Goal: Task Accomplishment & Management: Use online tool/utility

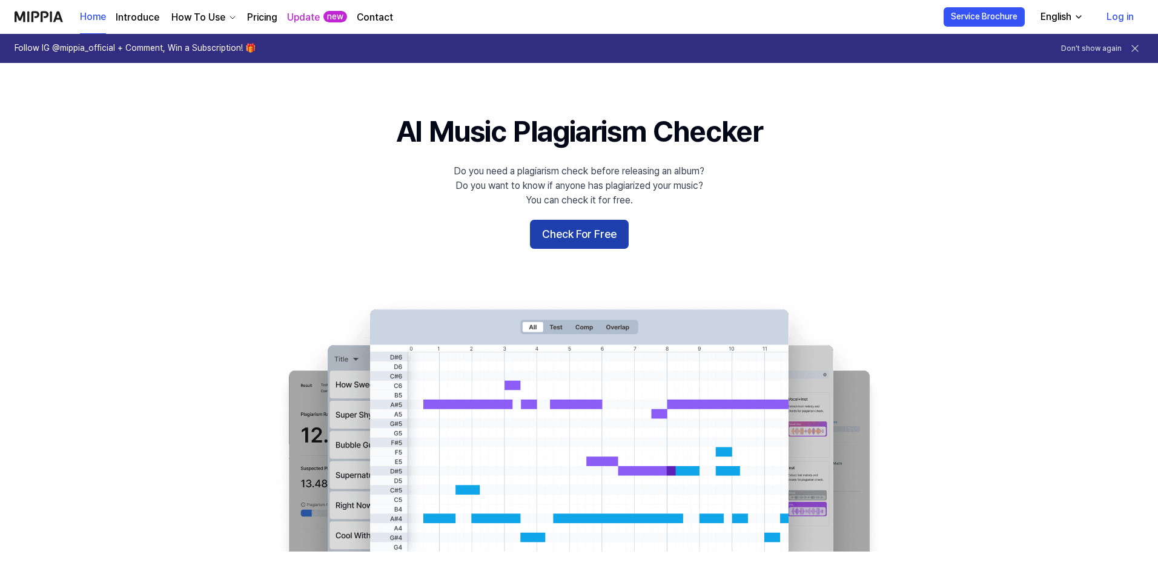
click at [542, 240] on button "Check For Free" at bounding box center [579, 234] width 99 height 29
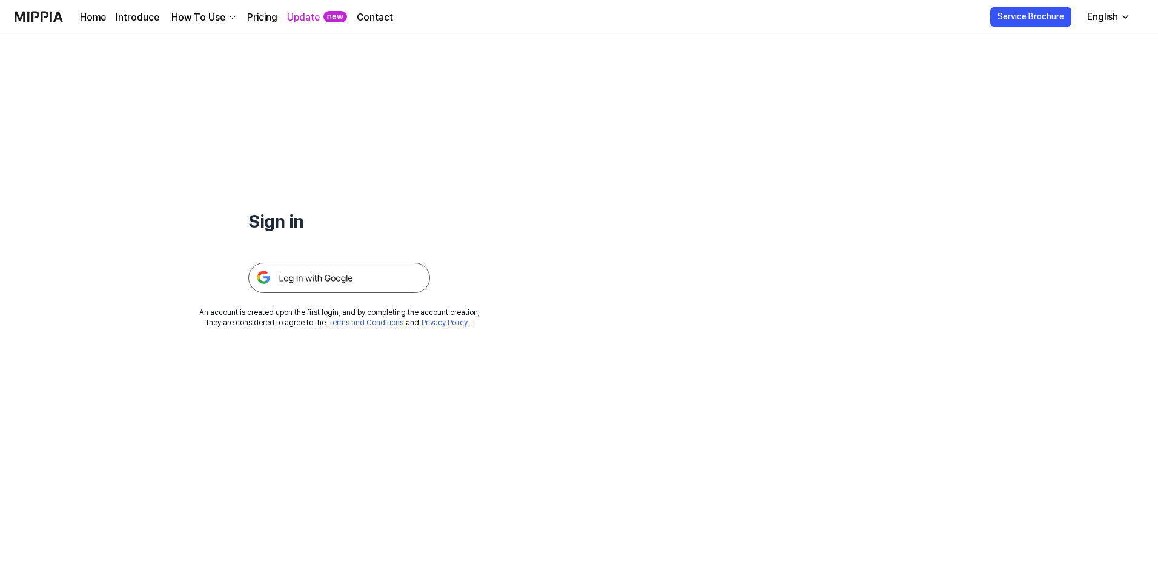
click at [309, 279] on img at bounding box center [339, 278] width 182 height 30
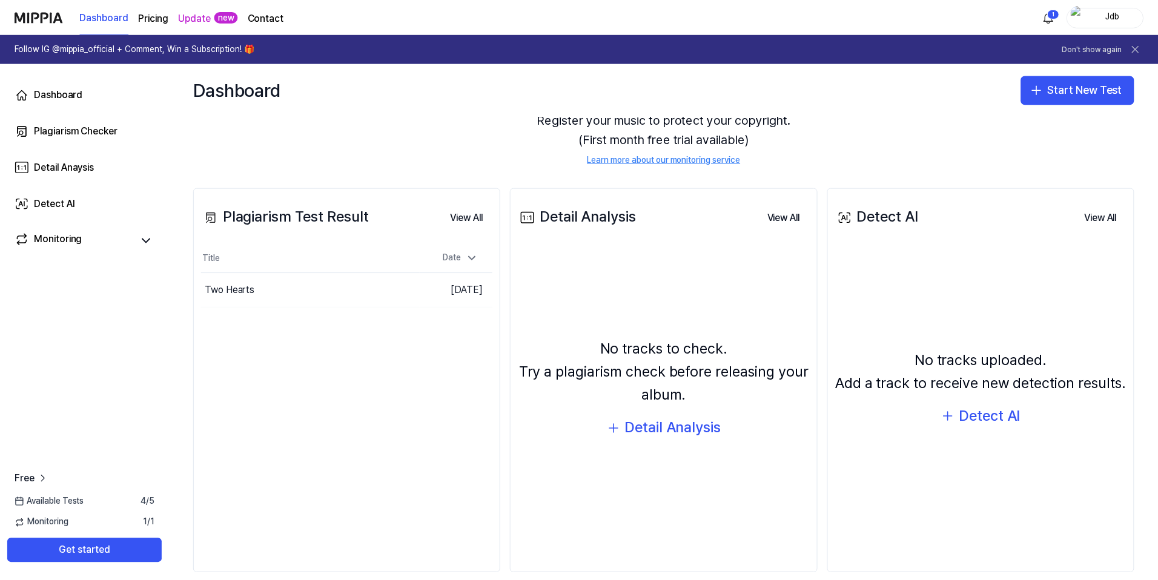
scroll to position [89, 0]
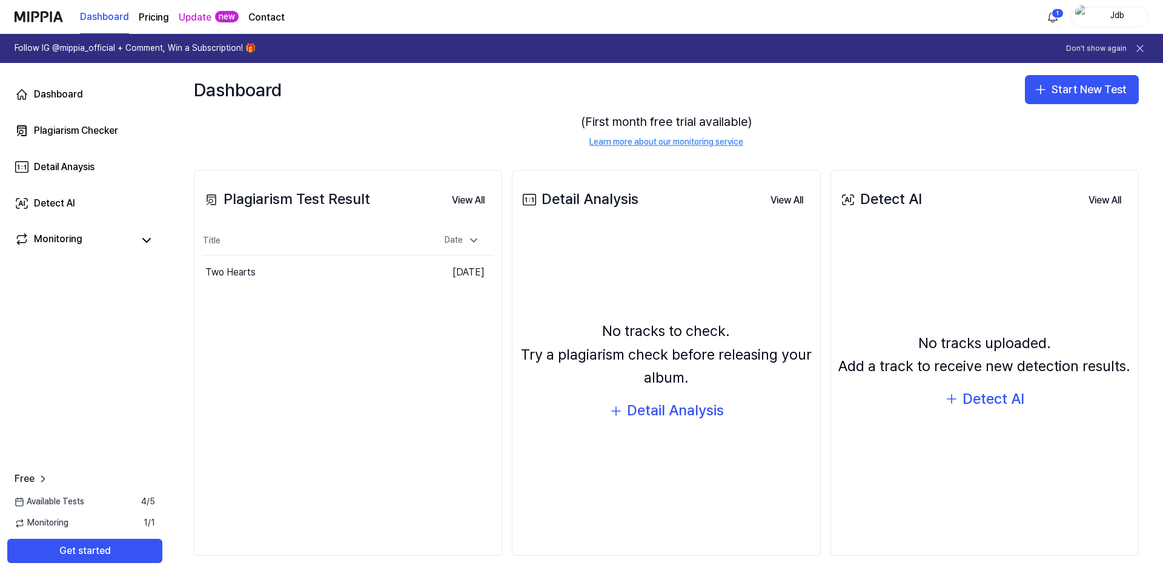
click at [301, 375] on div "Plagiarism Test Result View All Plagiarism Test Result Title Date Two Hearts Go…" at bounding box center [348, 363] width 308 height 386
click at [665, 409] on div "Detail Analysis" at bounding box center [675, 410] width 97 height 23
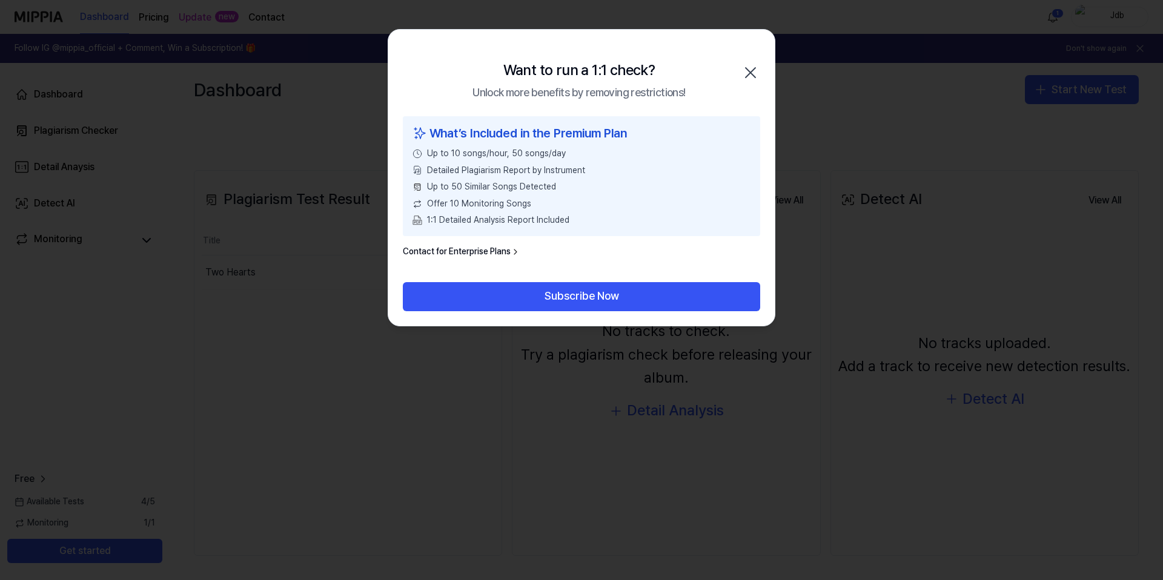
click at [748, 70] on icon "button" at bounding box center [750, 72] width 19 height 19
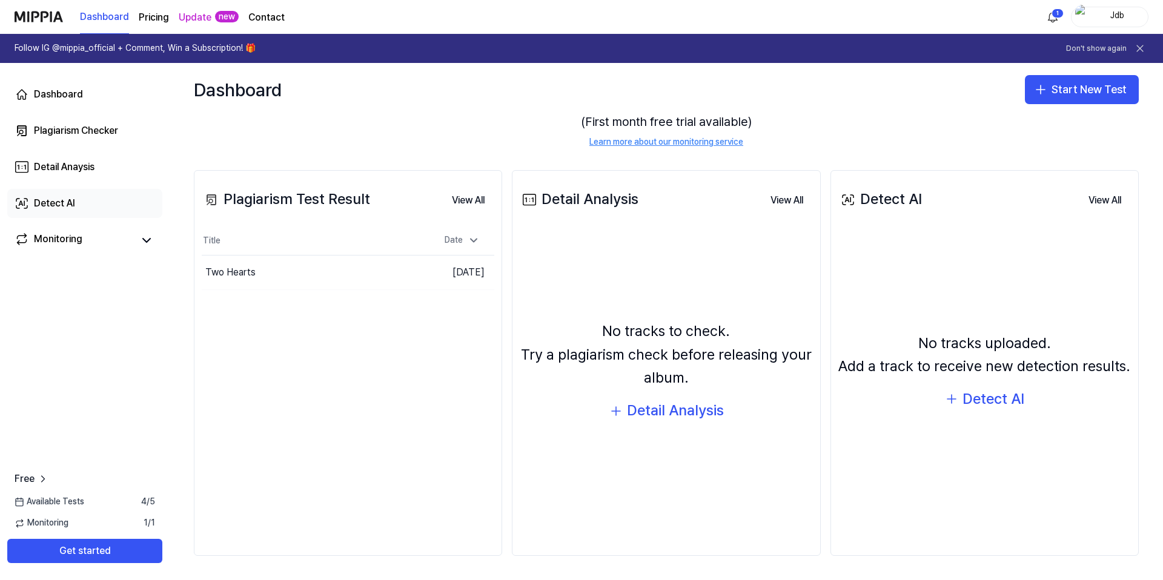
click at [62, 216] on link "Detect AI" at bounding box center [84, 203] width 155 height 29
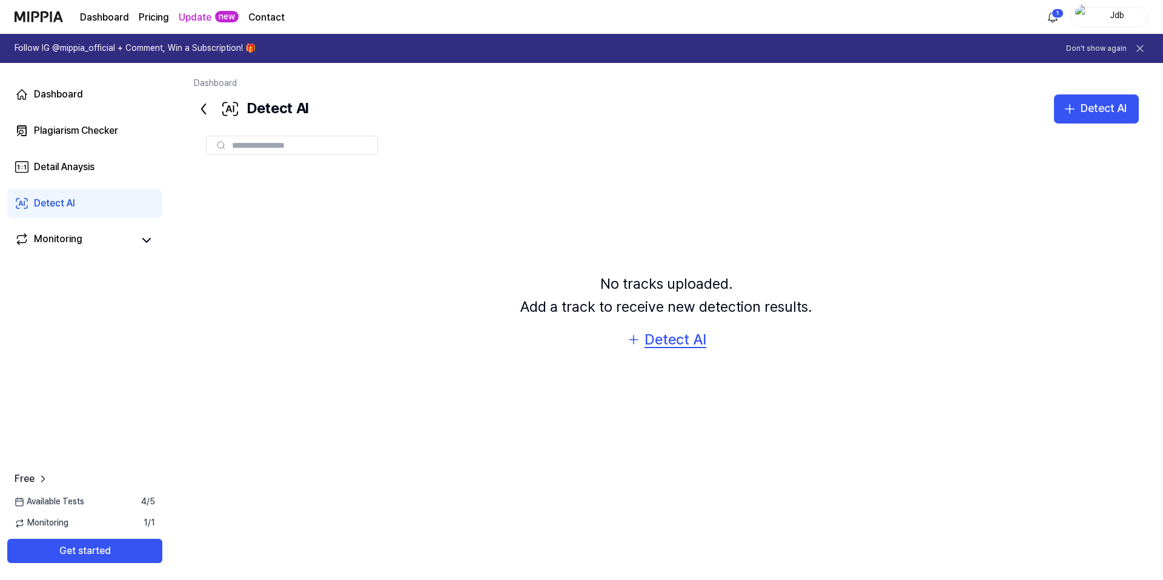
click at [668, 344] on div "Detect AI" at bounding box center [675, 339] width 62 height 23
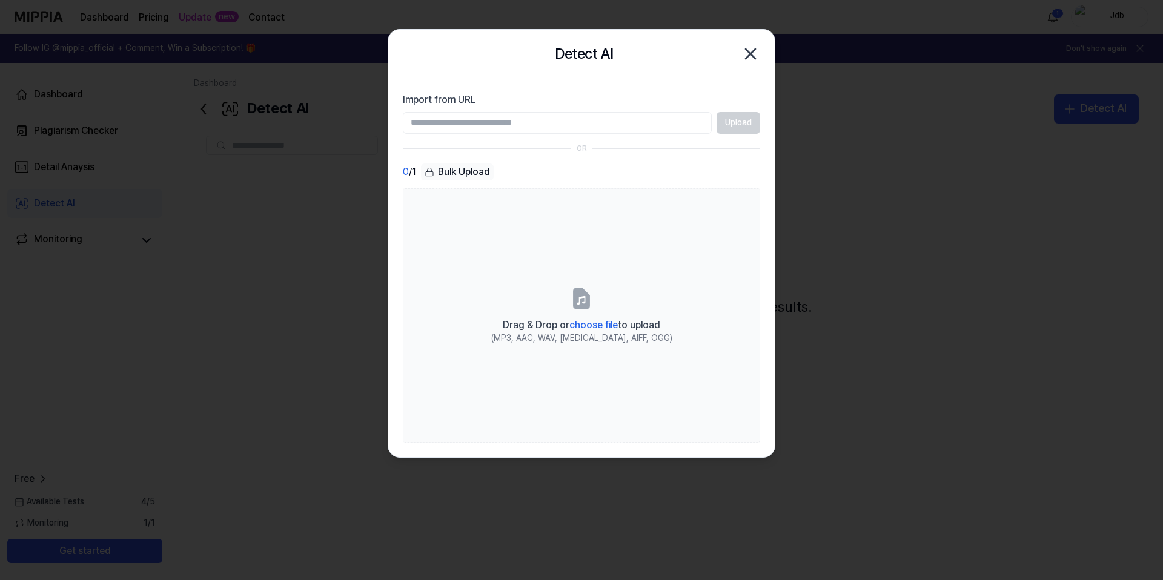
type input "**********"
click at [747, 127] on button "Upload" at bounding box center [738, 123] width 44 height 22
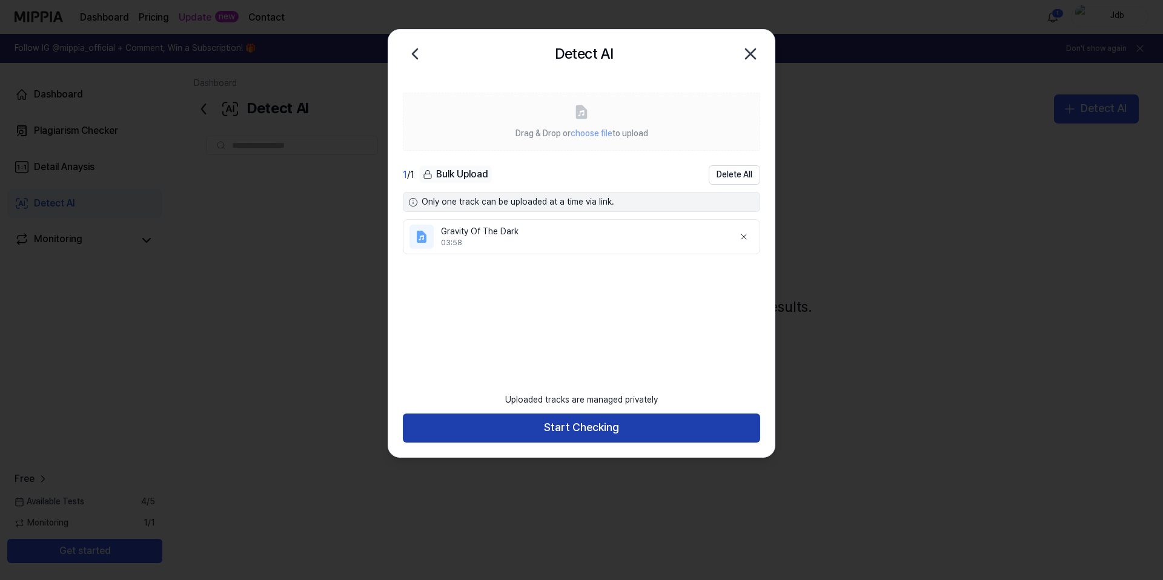
click at [598, 430] on button "Start Checking" at bounding box center [581, 428] width 357 height 29
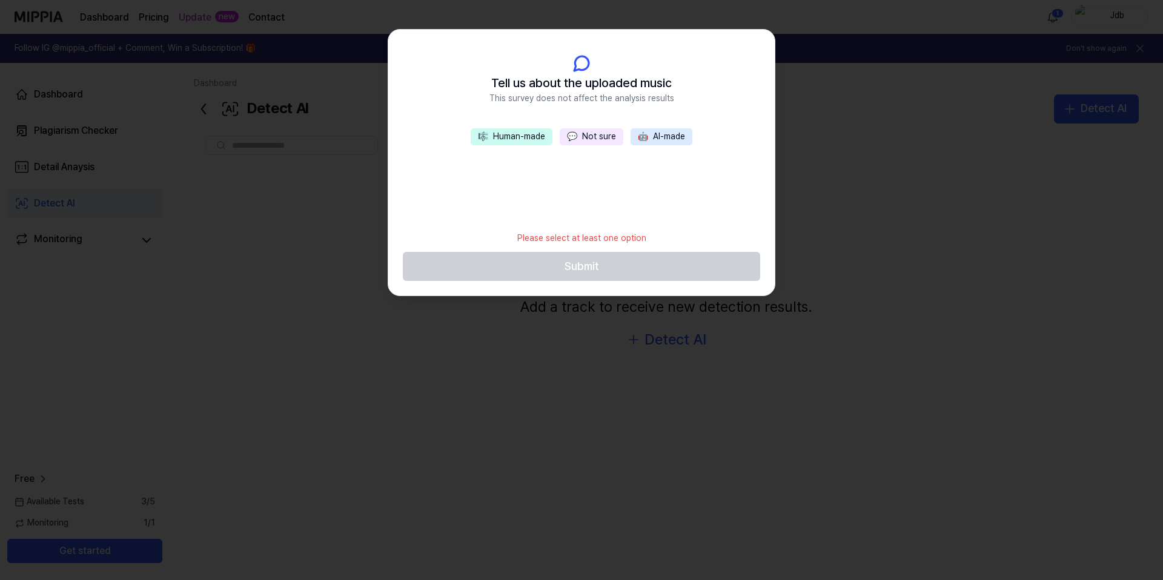
click at [649, 140] on button "🤖 AI-made" at bounding box center [661, 136] width 62 height 17
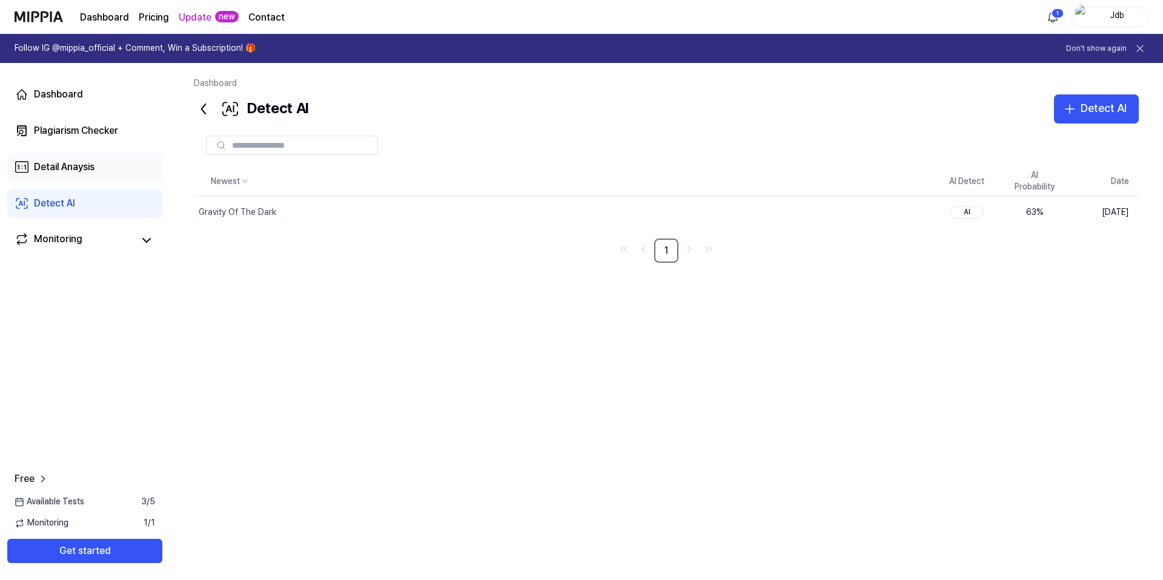
click at [56, 167] on div "Detail Anaysis" at bounding box center [64, 167] width 61 height 15
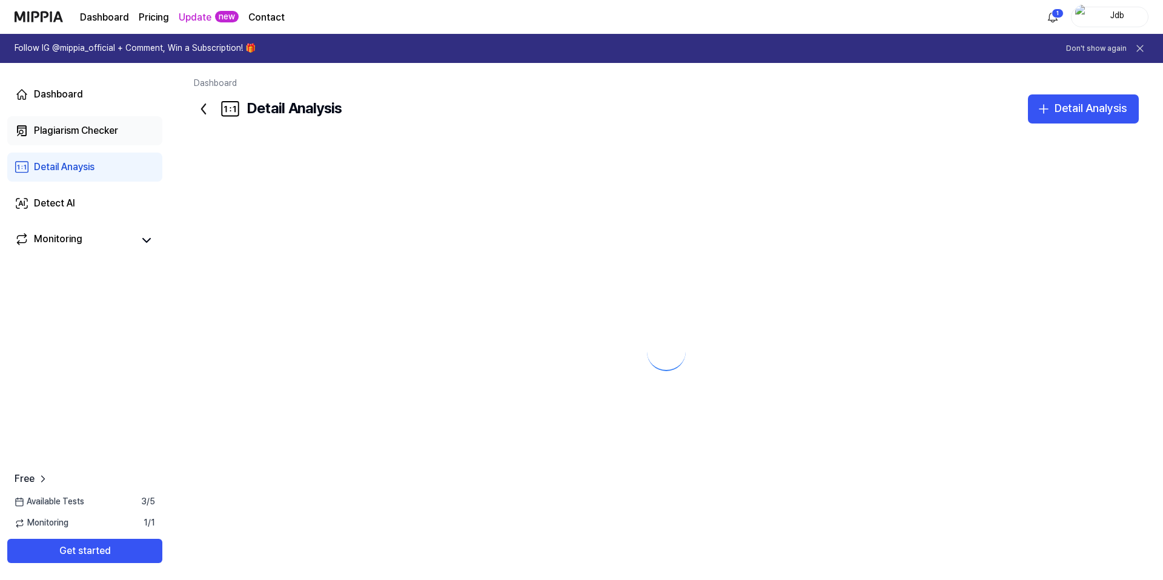
click at [79, 129] on div "Plagiarism Checker" at bounding box center [76, 131] width 84 height 15
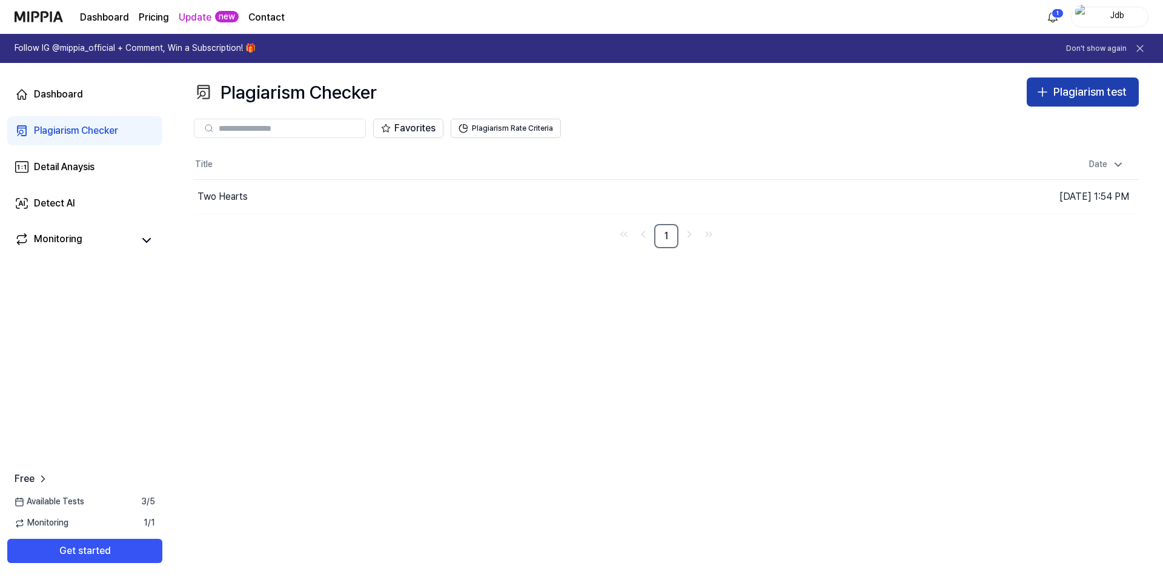
click at [1060, 94] on div "Plagiarism test" at bounding box center [1089, 93] width 73 height 18
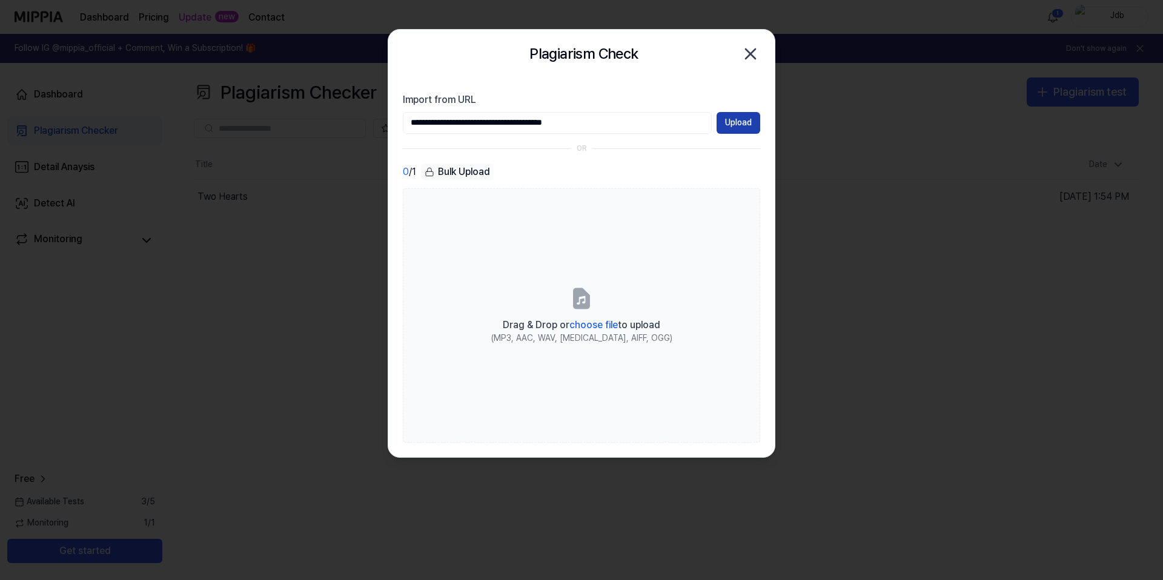
type input "**********"
click at [749, 119] on button "Upload" at bounding box center [738, 123] width 44 height 22
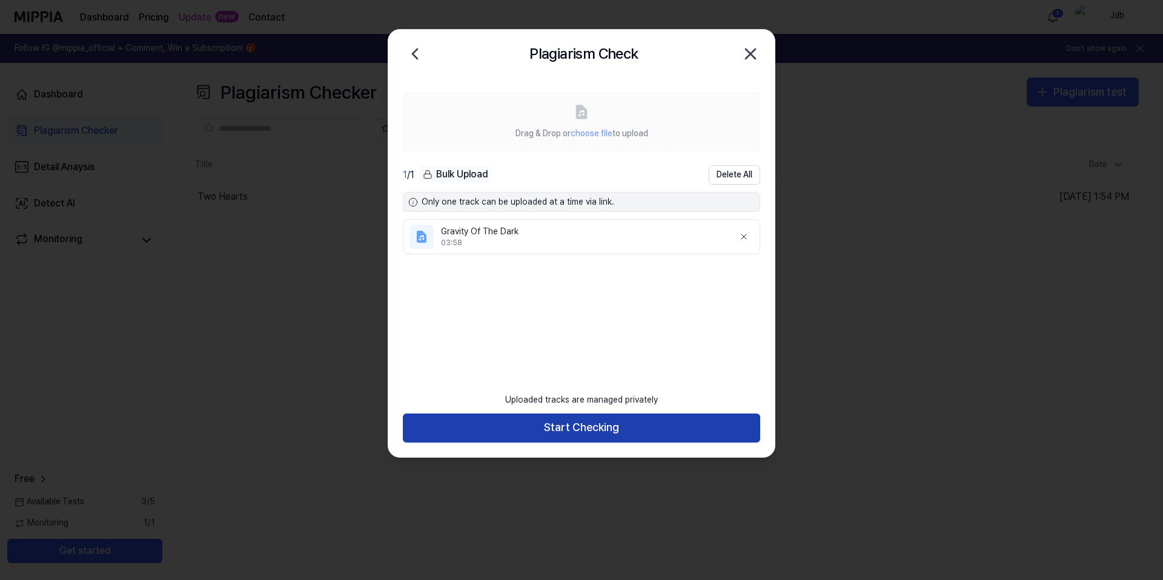
click at [592, 434] on button "Start Checking" at bounding box center [581, 428] width 357 height 29
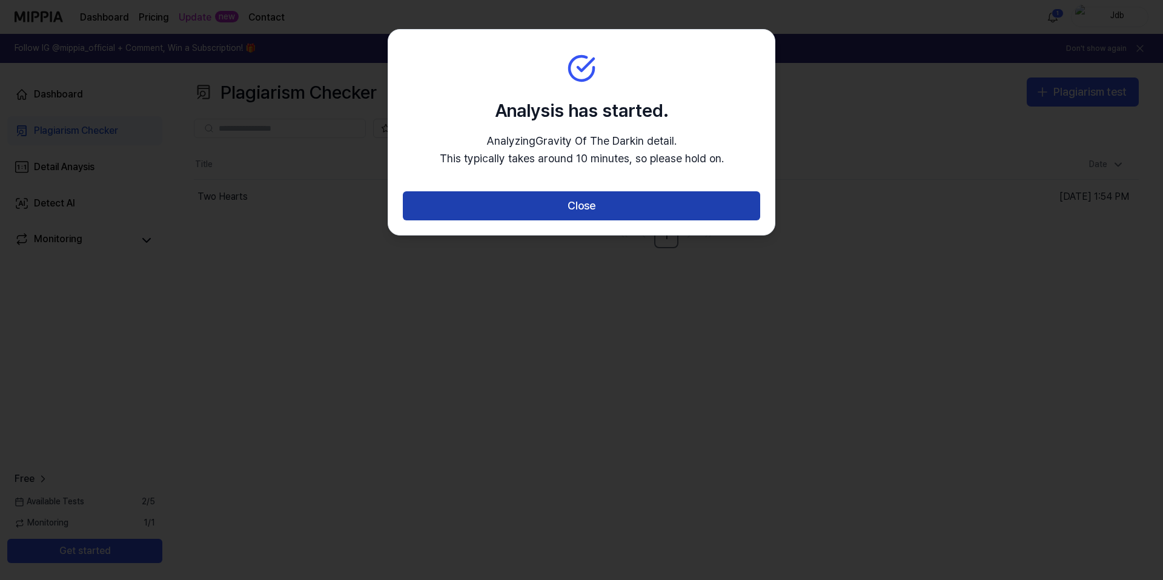
click at [526, 205] on button "Close" at bounding box center [581, 205] width 357 height 29
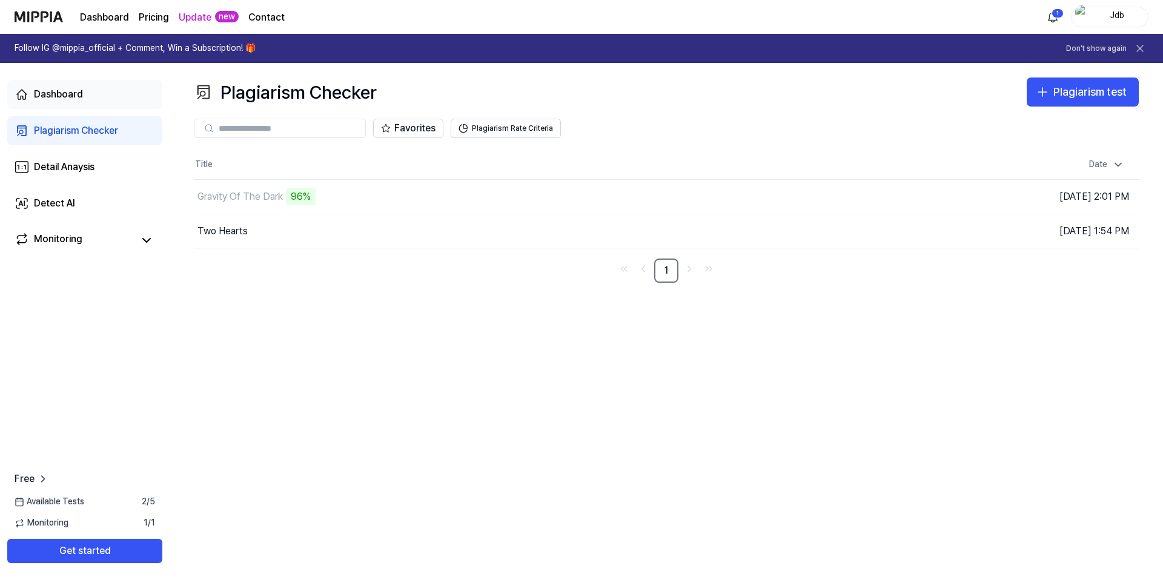
click at [95, 91] on link "Dashboard" at bounding box center [84, 94] width 155 height 29
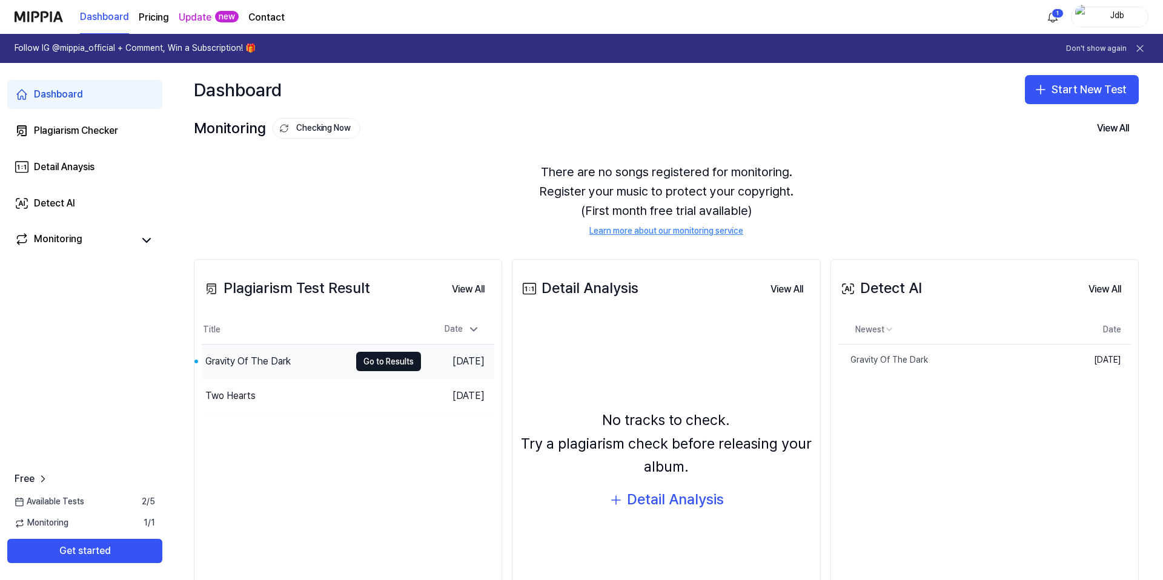
click at [285, 354] on div "Gravity Of The Dark" at bounding box center [247, 361] width 85 height 15
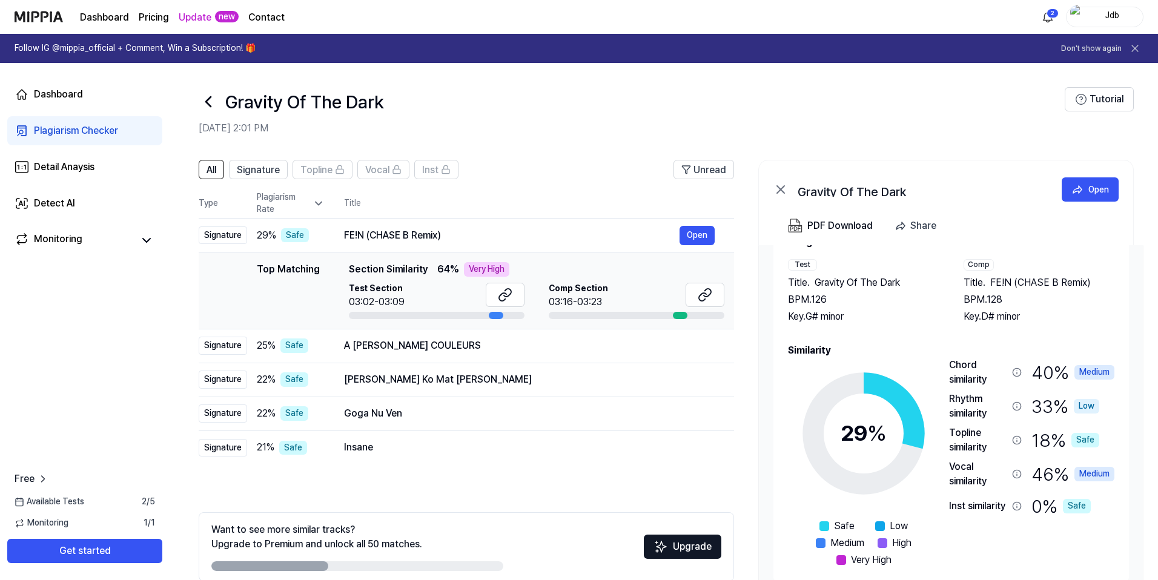
scroll to position [2, 0]
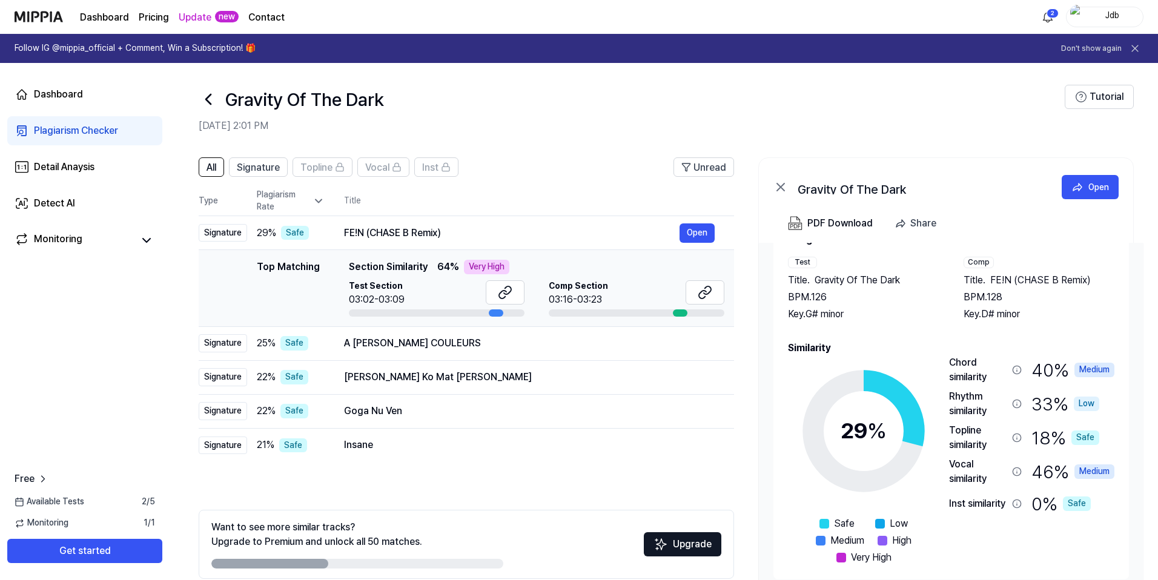
click at [489, 265] on div "Very High" at bounding box center [486, 267] width 45 height 15
click at [501, 297] on icon at bounding box center [505, 292] width 15 height 15
click at [702, 297] on icon at bounding box center [705, 292] width 15 height 15
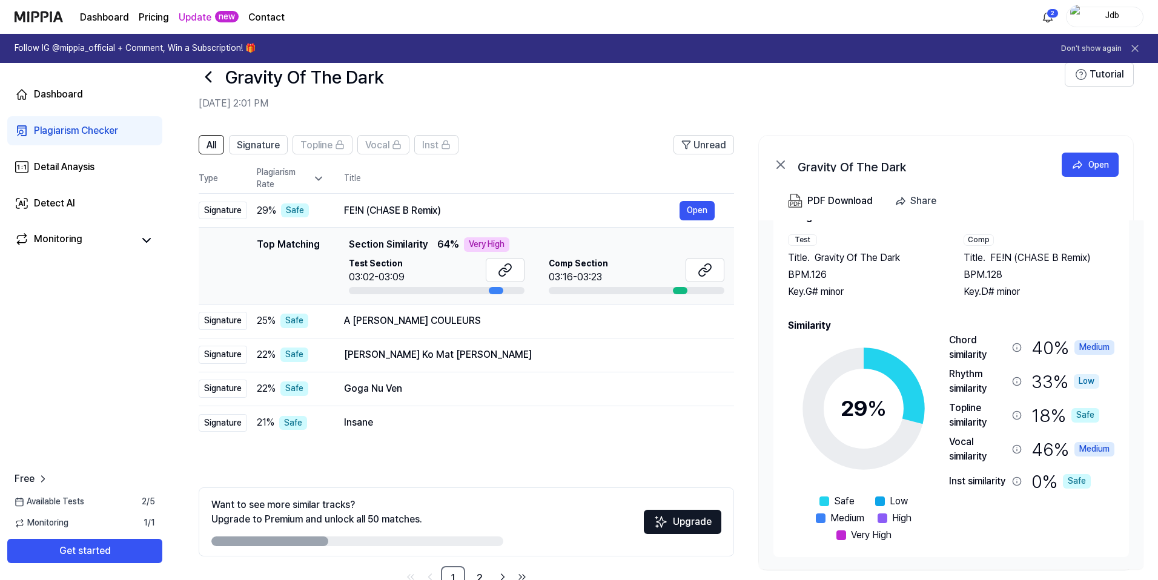
scroll to position [59, 0]
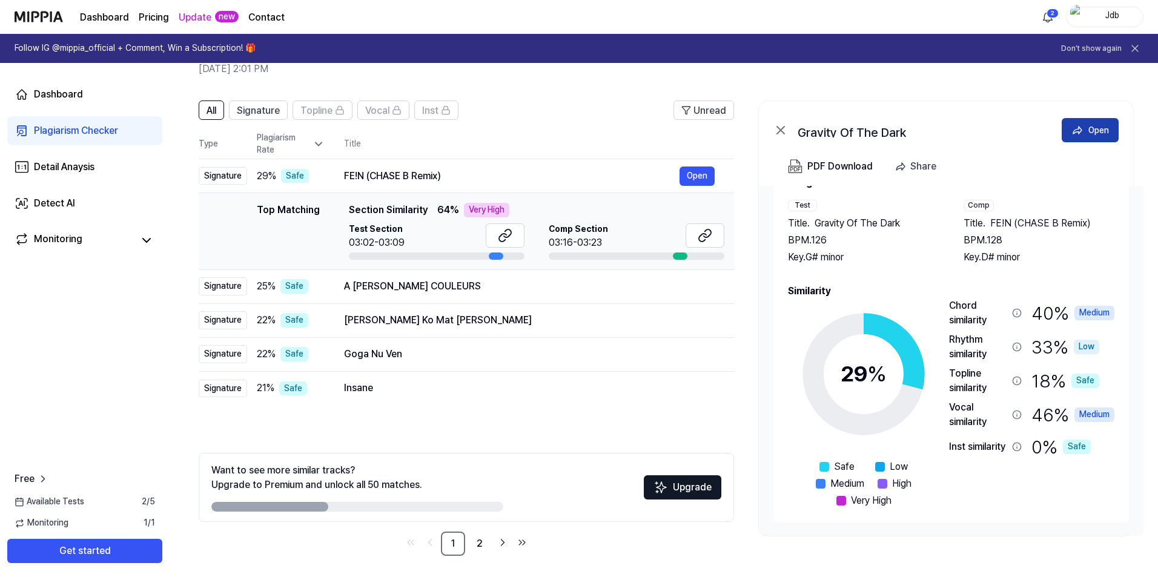
click at [1071, 129] on icon at bounding box center [1077, 130] width 12 height 12
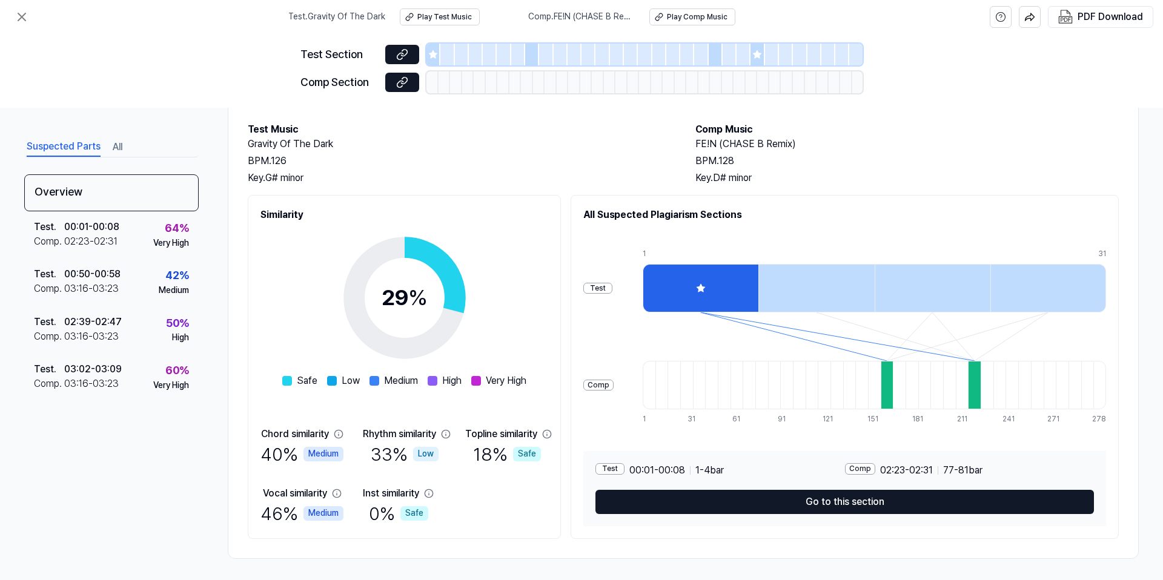
scroll to position [62, 0]
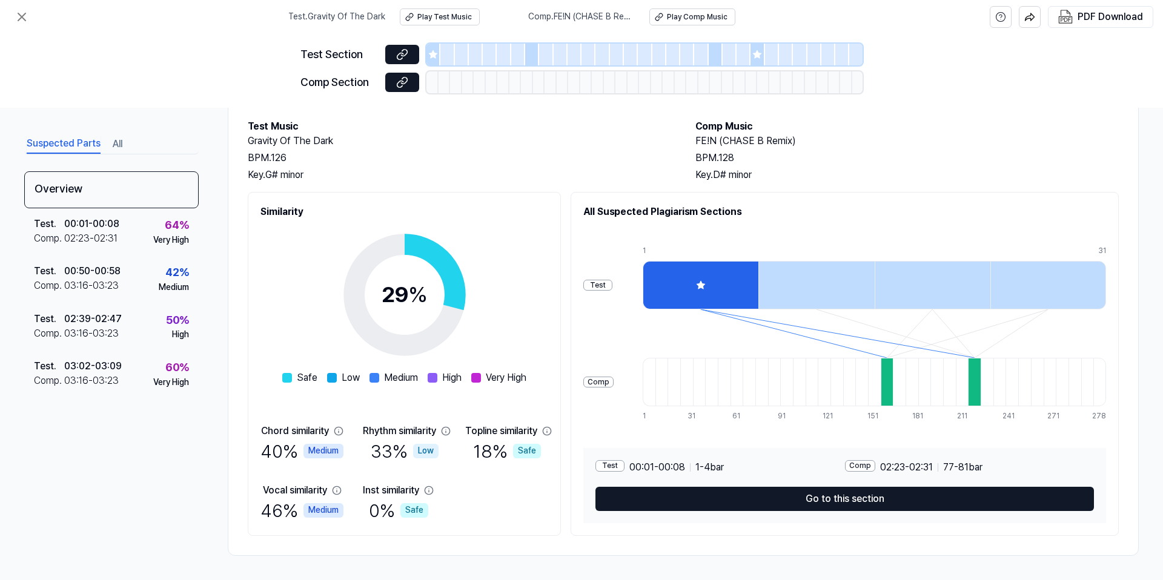
click at [613, 323] on div "Test Comp" at bounding box center [598, 334] width 30 height 194
click at [1034, 304] on div at bounding box center [1048, 285] width 116 height 48
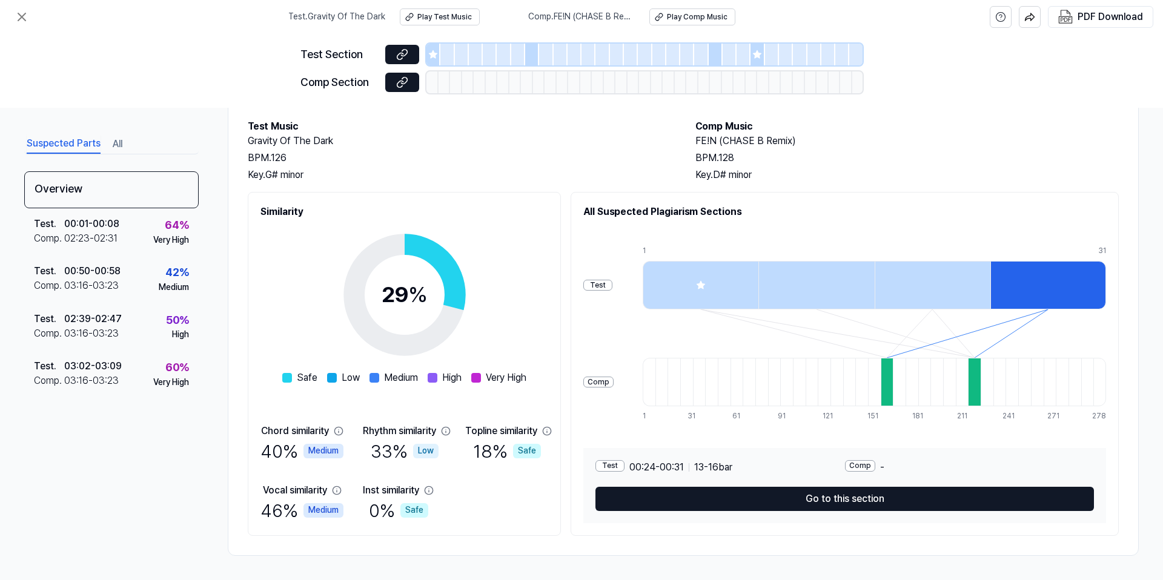
click at [928, 291] on div at bounding box center [932, 285] width 116 height 48
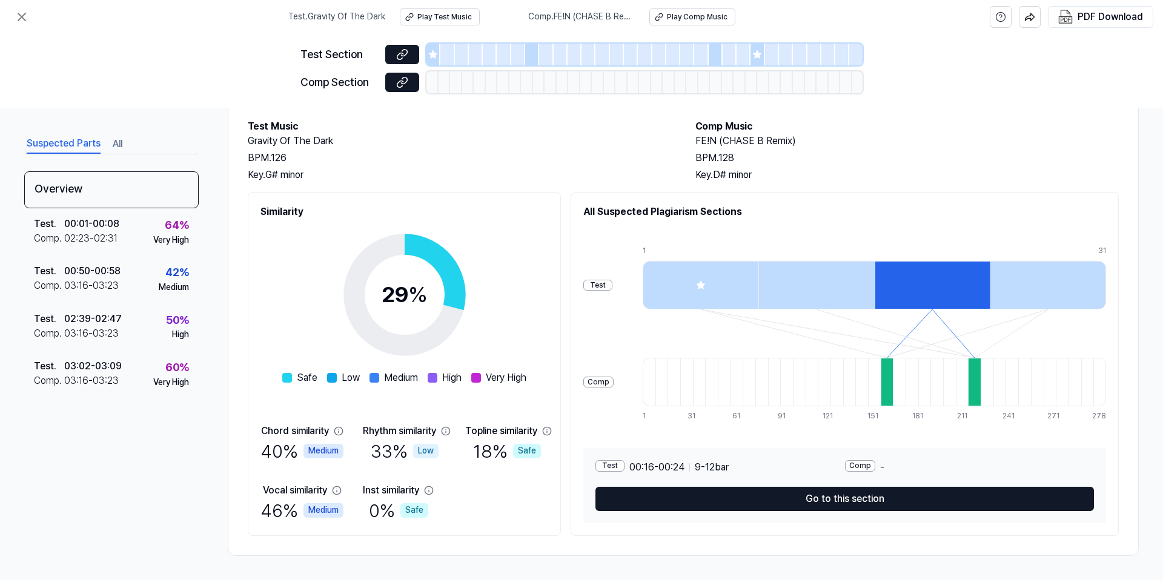
click at [814, 293] on div at bounding box center [816, 285] width 116 height 48
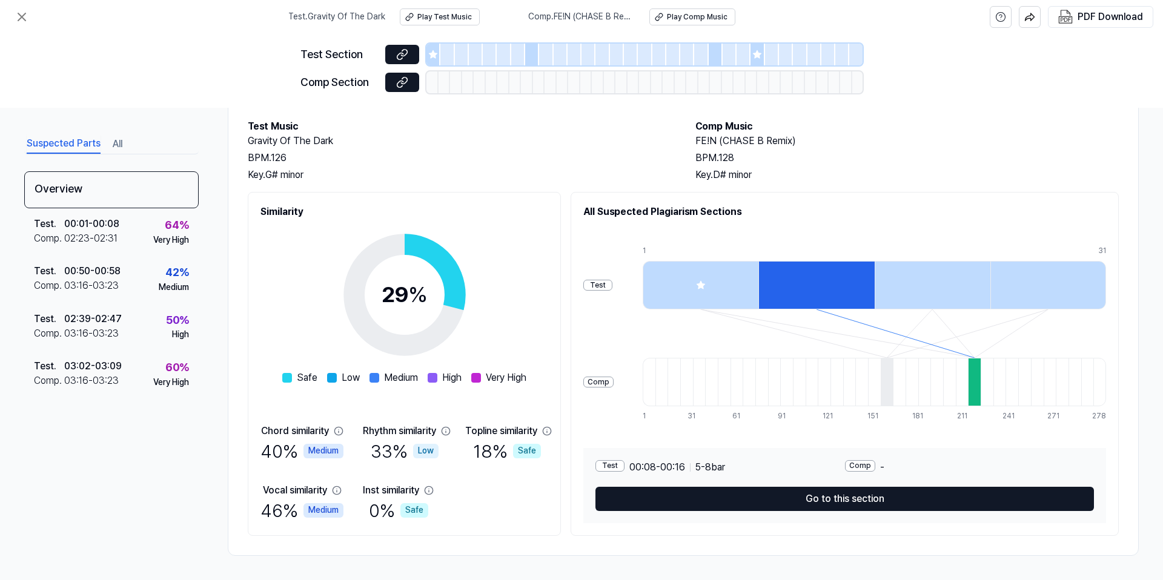
click at [703, 285] on div at bounding box center [700, 285] width 116 height 48
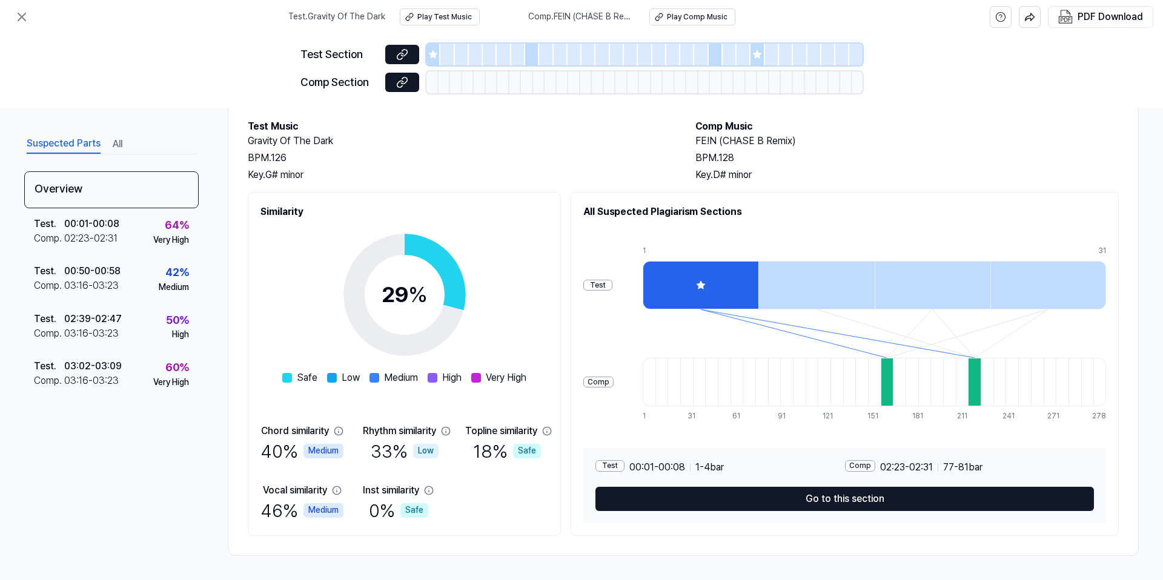
click at [913, 290] on div at bounding box center [932, 285] width 116 height 48
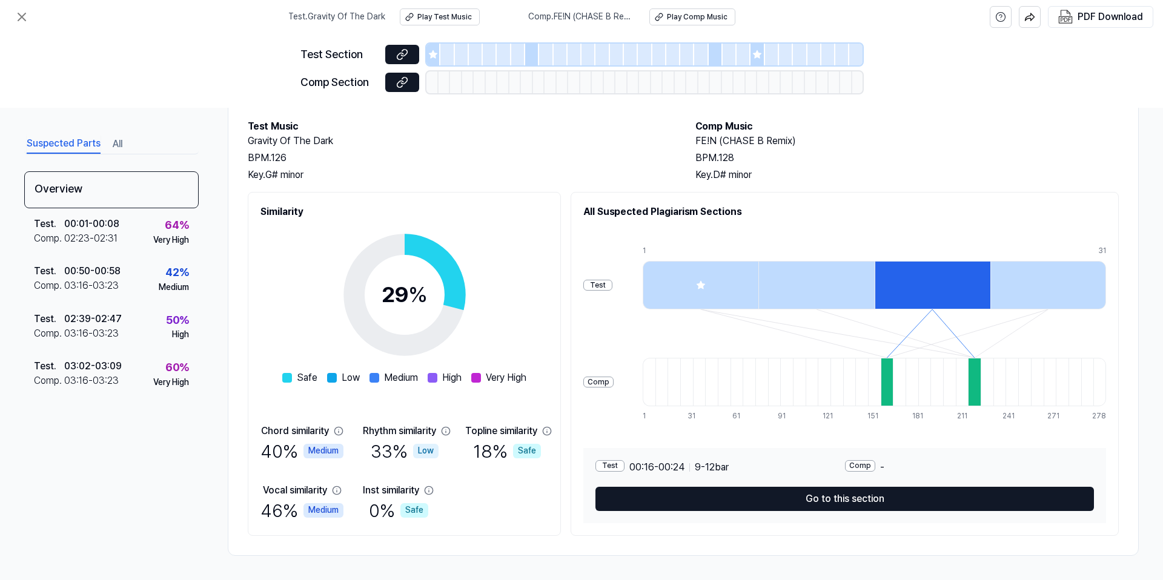
click at [1074, 283] on div at bounding box center [1048, 285] width 116 height 48
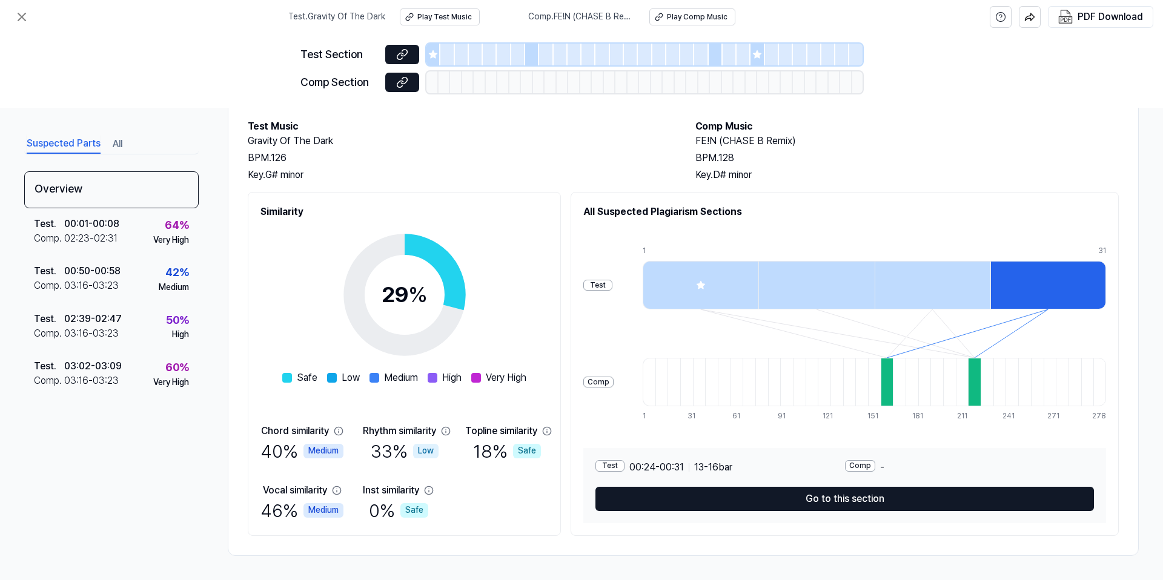
click at [874, 284] on div at bounding box center [816, 285] width 116 height 48
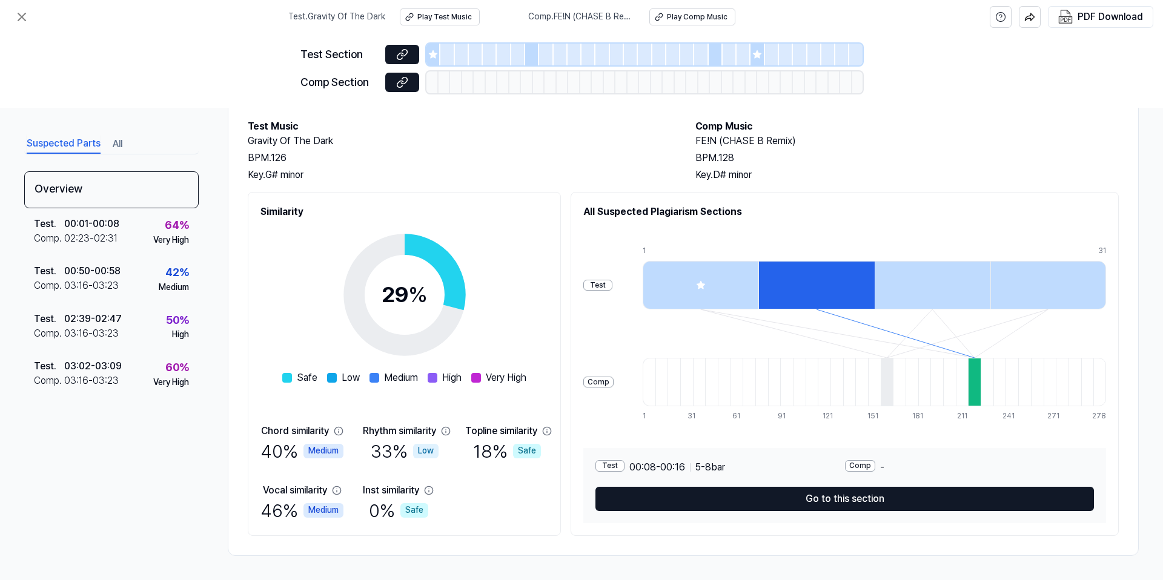
click at [709, 284] on div at bounding box center [700, 285] width 116 height 48
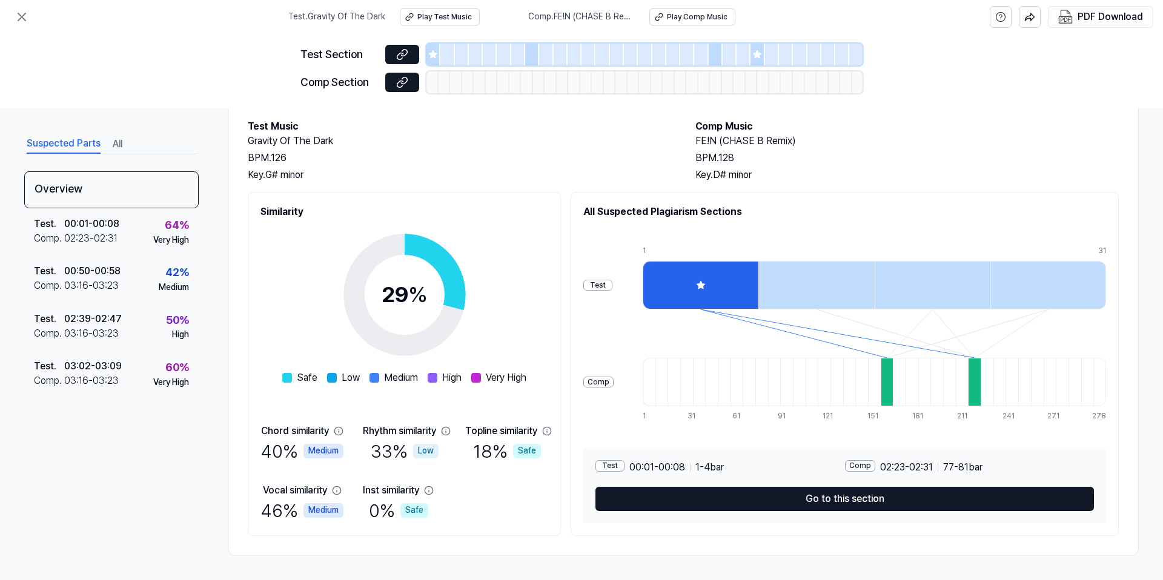
click at [816, 296] on div at bounding box center [816, 285] width 116 height 48
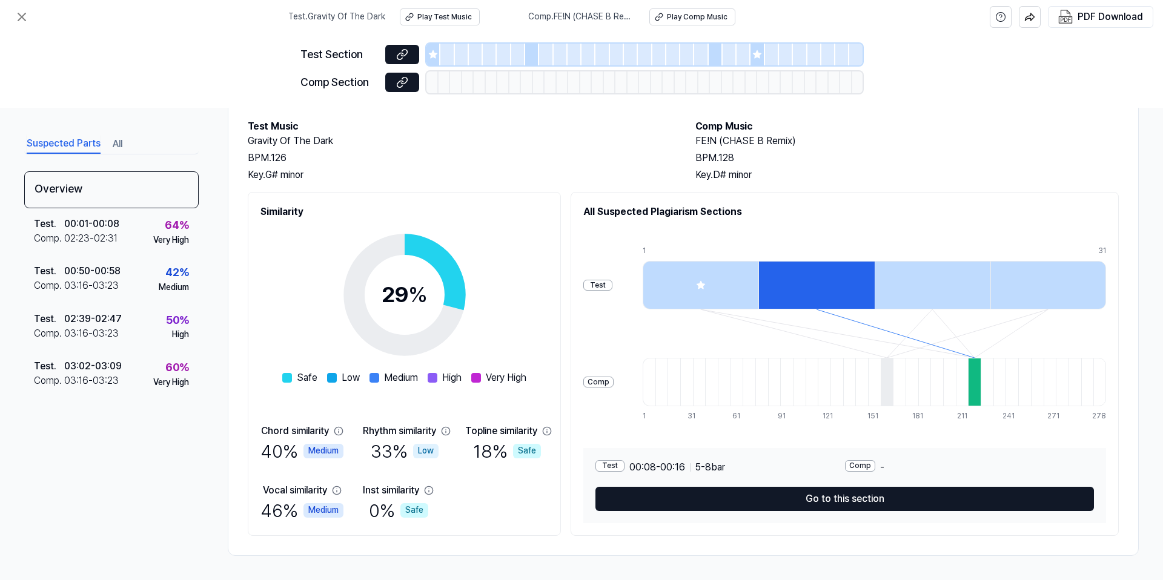
click at [917, 283] on div at bounding box center [932, 285] width 116 height 48
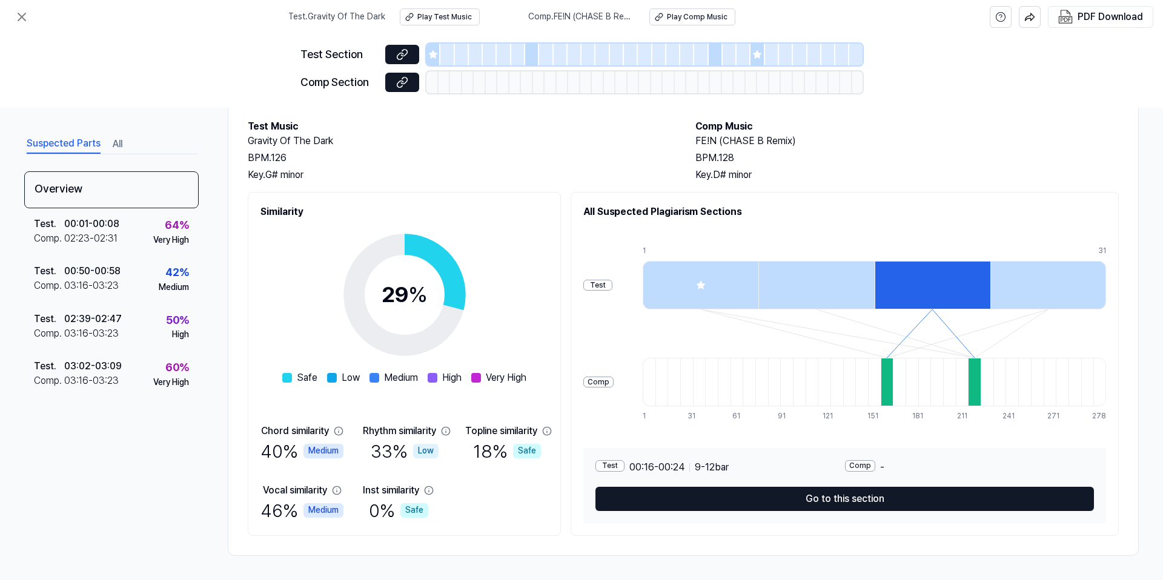
click at [1068, 289] on div at bounding box center [1048, 285] width 116 height 48
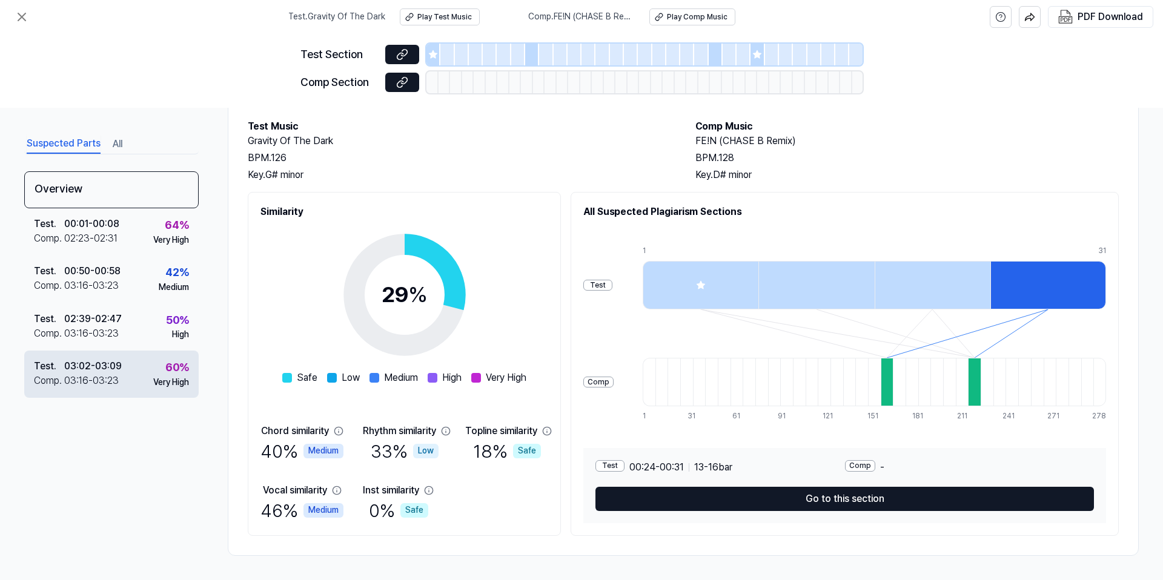
click at [85, 389] on div "Test . 03:02 - 03:09 Comp . 03:16 - 03:23 60 % Very High" at bounding box center [111, 374] width 174 height 47
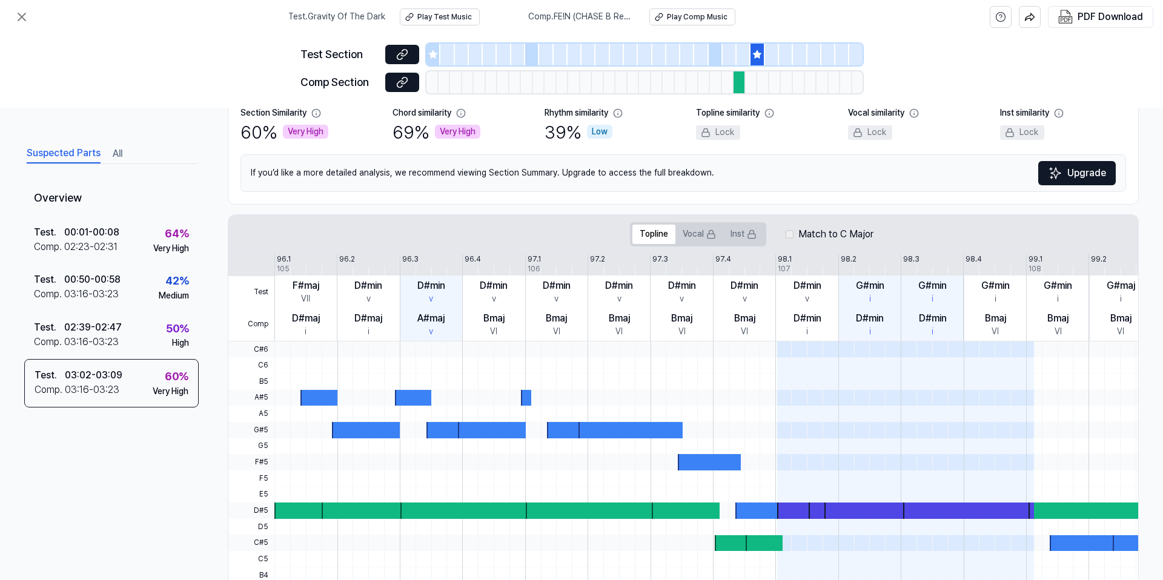
scroll to position [251, 0]
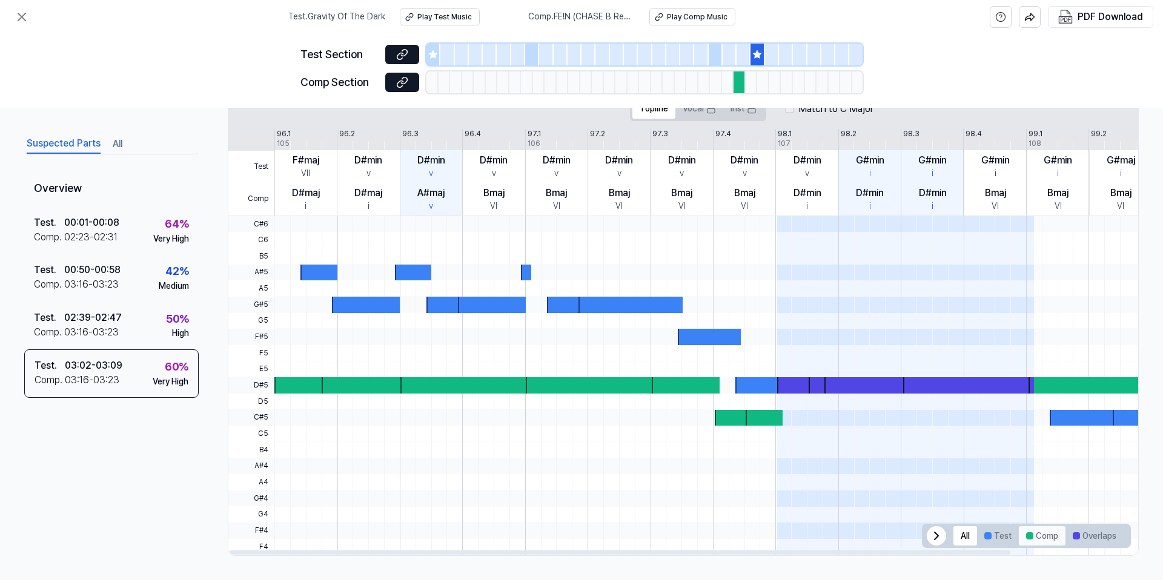
click at [1030, 533] on button "Comp" at bounding box center [1042, 535] width 47 height 19
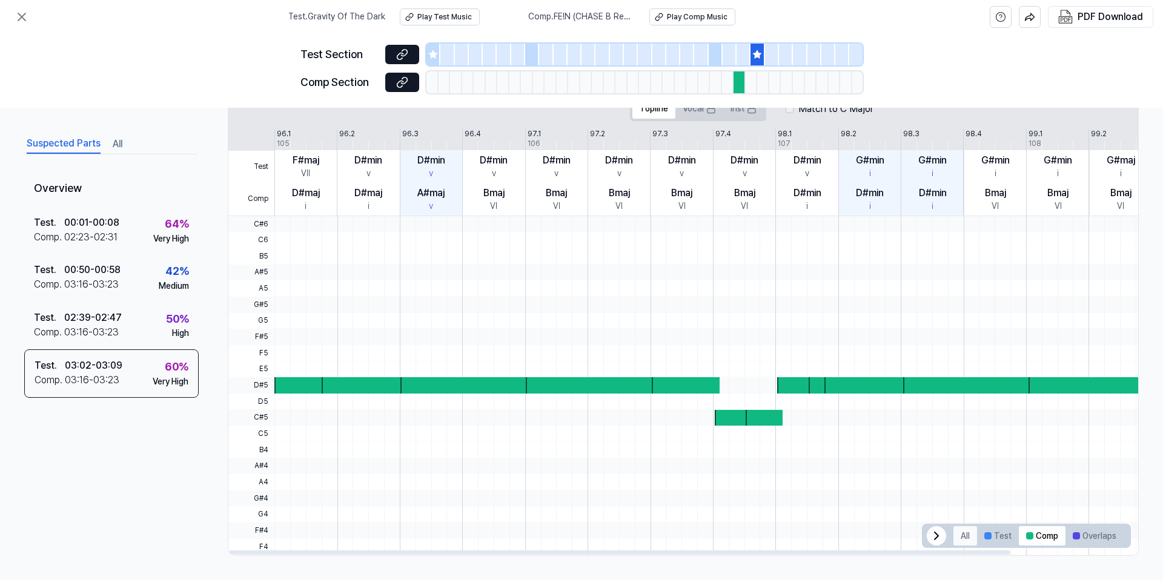
click at [966, 544] on button "All" at bounding box center [965, 535] width 24 height 19
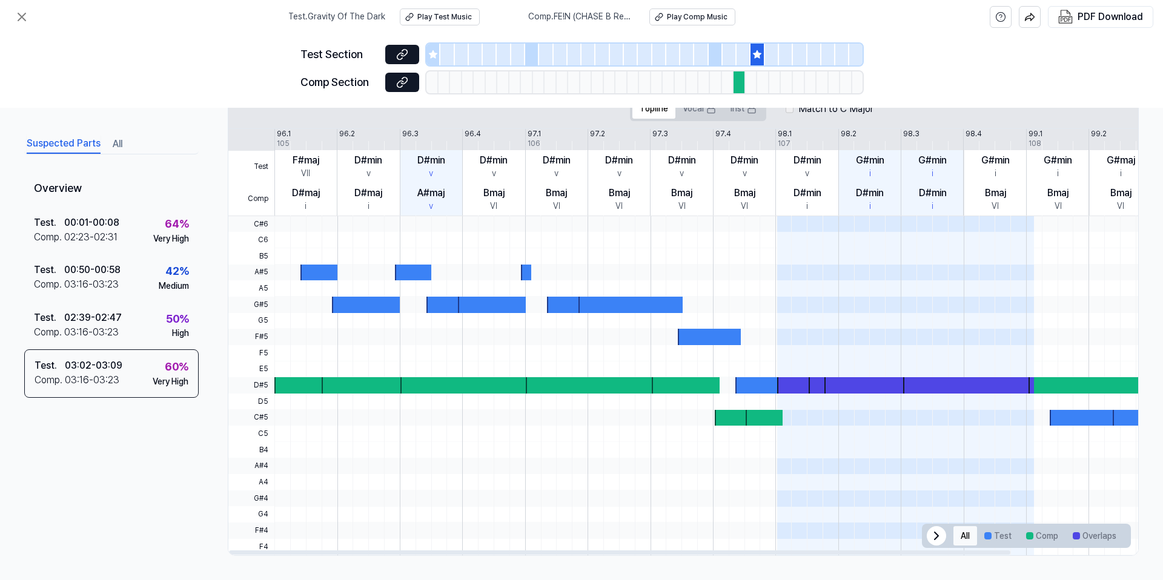
click at [966, 539] on button "All" at bounding box center [965, 535] width 24 height 19
click at [989, 540] on button "Test" at bounding box center [998, 535] width 42 height 19
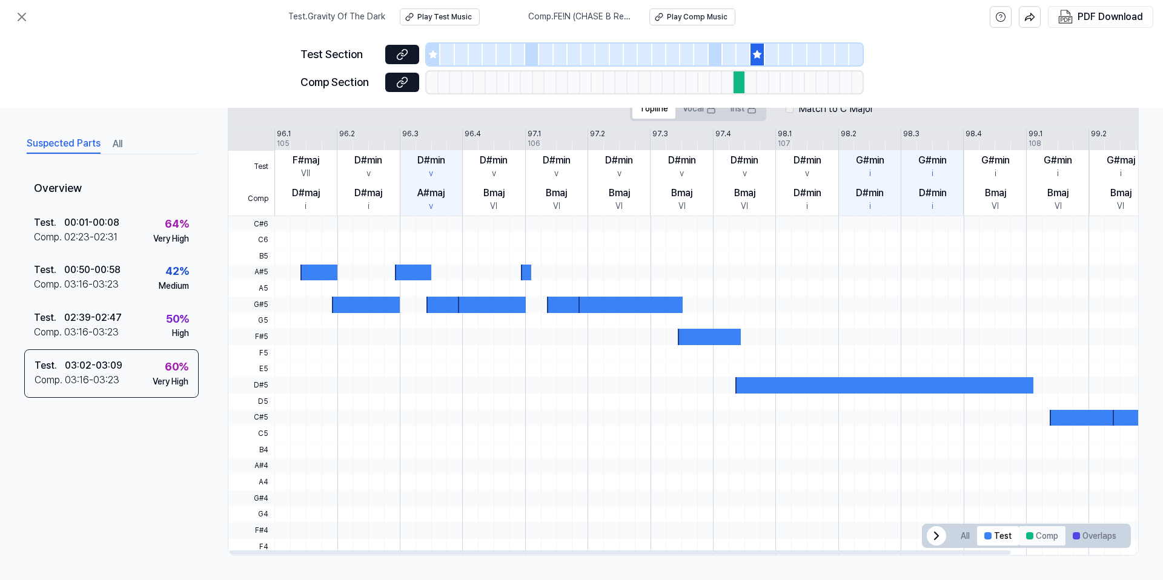
click at [1038, 540] on button "Comp" at bounding box center [1042, 535] width 47 height 19
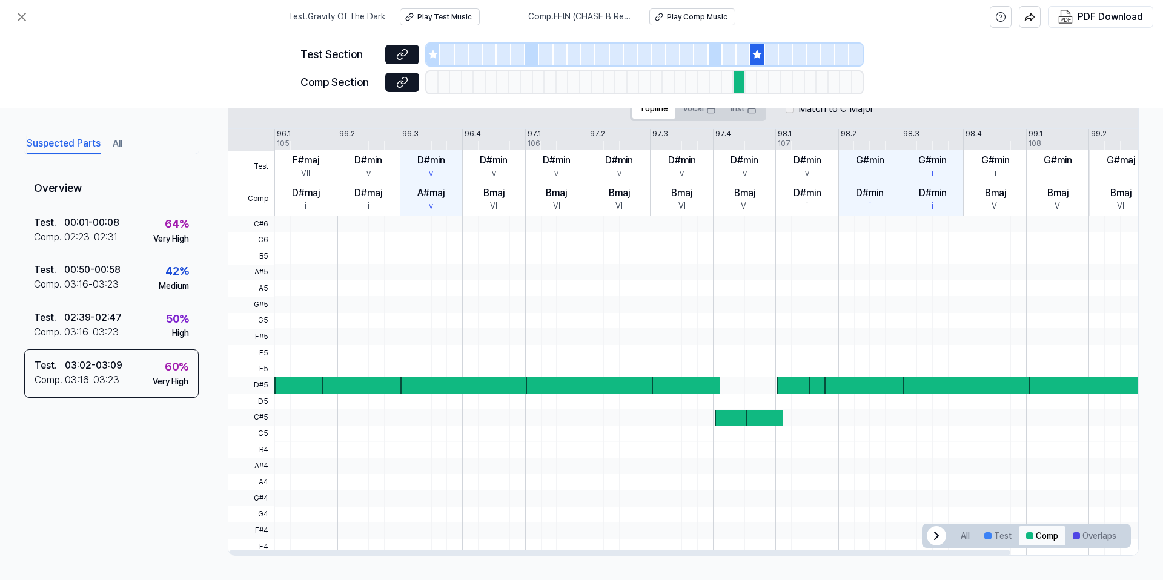
click at [1029, 538] on button "Comp" at bounding box center [1042, 535] width 47 height 19
click at [1102, 542] on button "Overlaps" at bounding box center [1094, 535] width 58 height 19
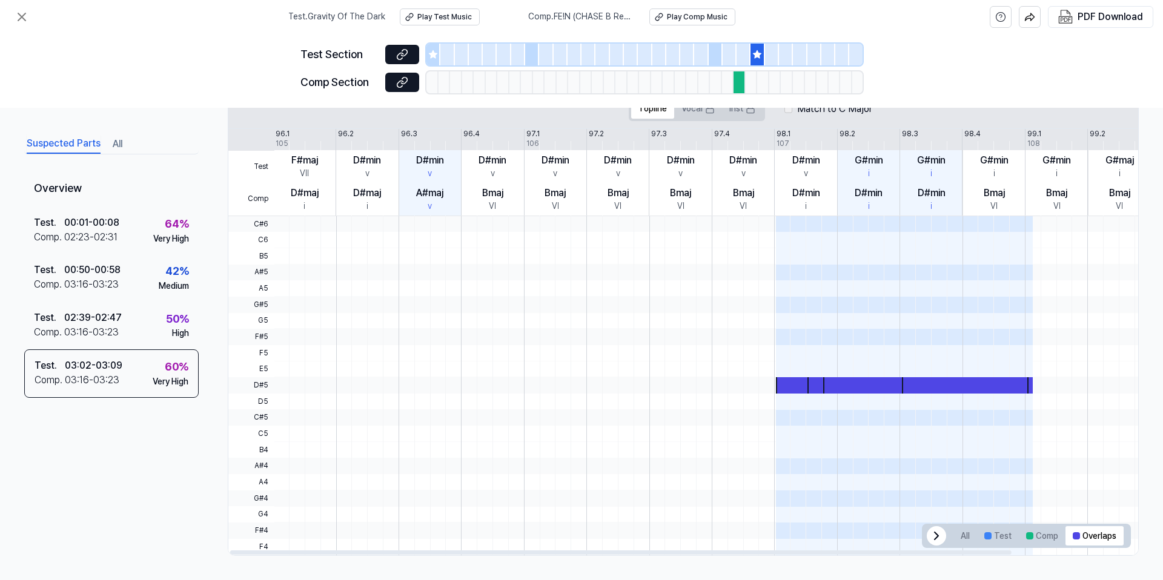
click at [859, 329] on span at bounding box center [865, 337] width 84 height 16
click at [776, 327] on span at bounding box center [794, 321] width 37 height 16
click at [397, 82] on icon at bounding box center [402, 82] width 12 height 12
click at [388, 53] on button at bounding box center [402, 54] width 34 height 19
